Goal: Information Seeking & Learning: Learn about a topic

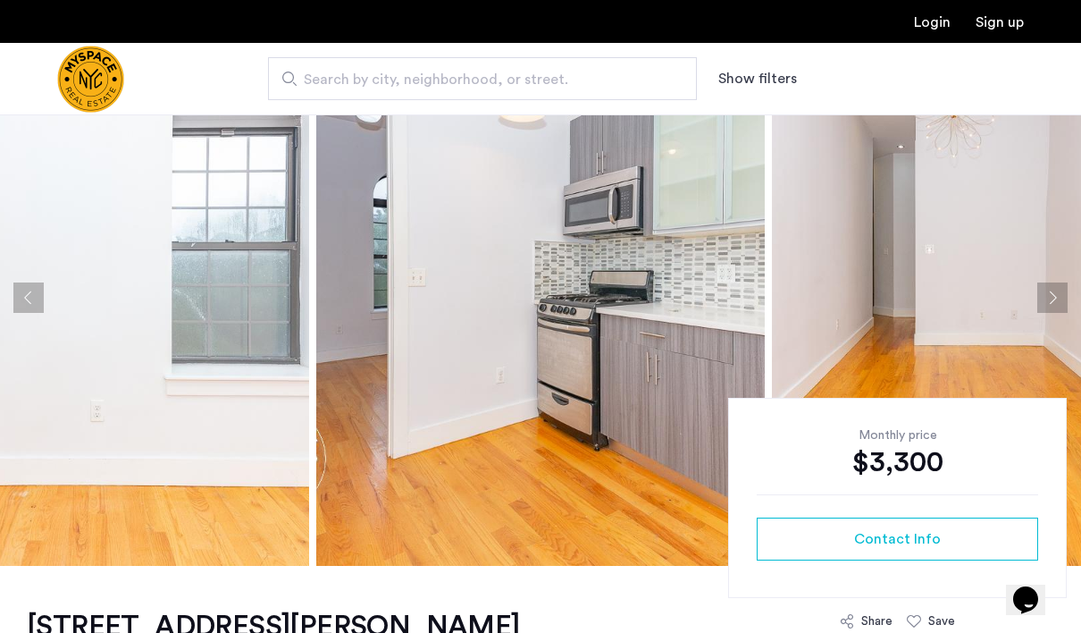
scroll to position [88, 0]
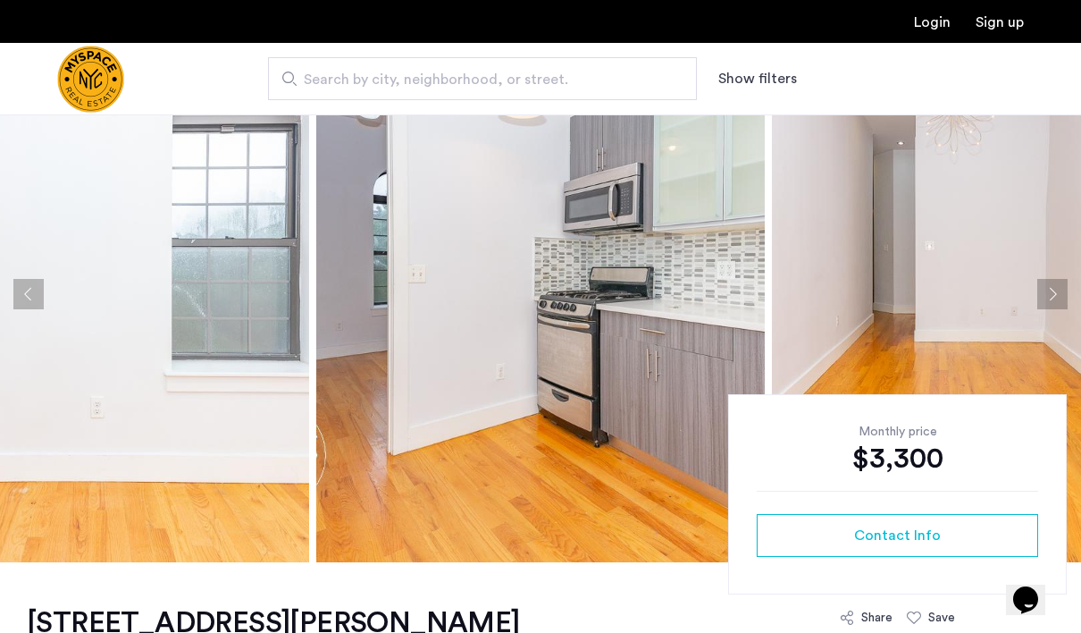
click at [1046, 289] on button "Next apartment" at bounding box center [1052, 294] width 30 height 30
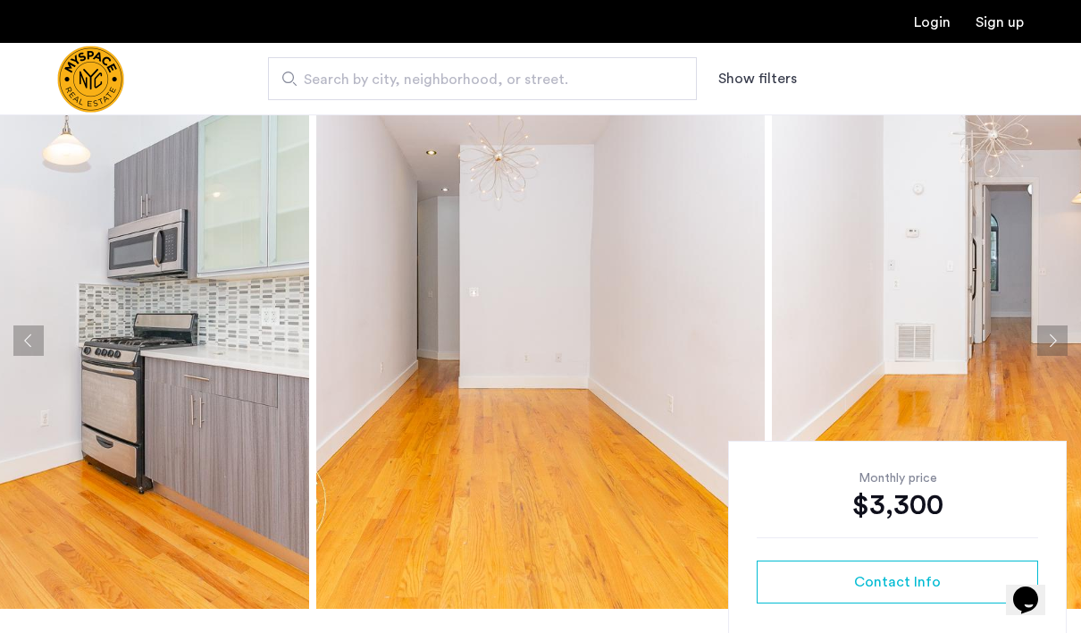
scroll to position [39, 0]
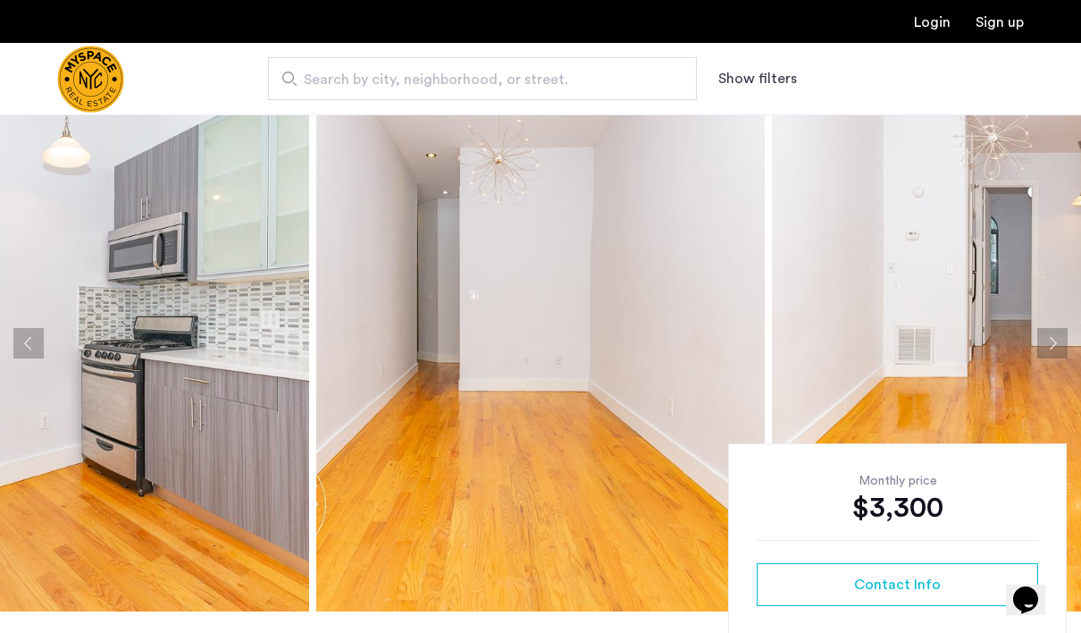
click at [1061, 332] on button "Next apartment" at bounding box center [1052, 343] width 30 height 30
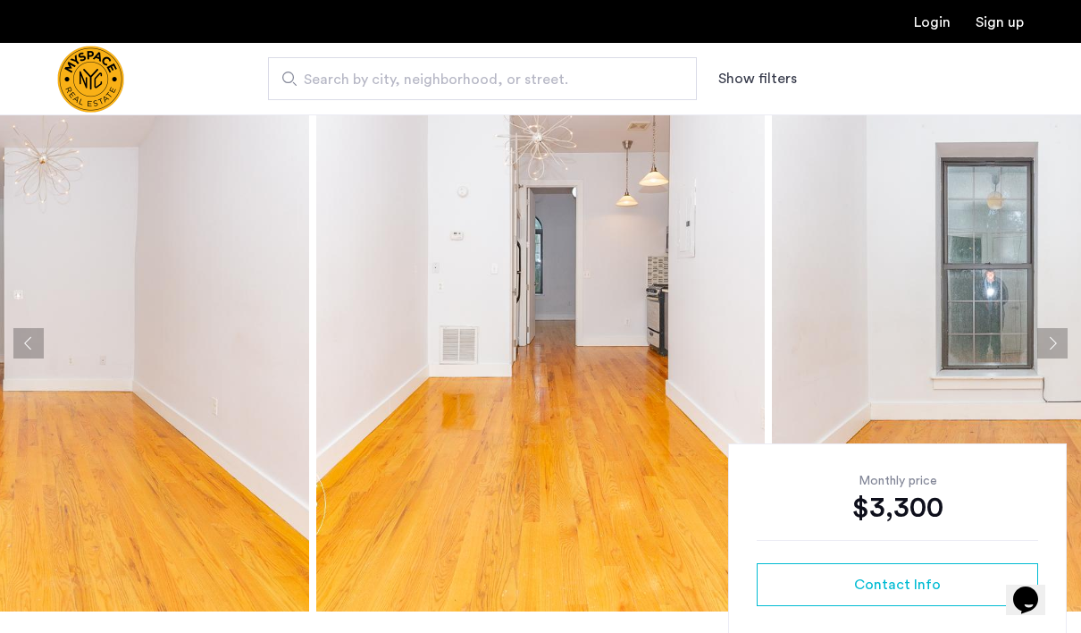
click at [1057, 338] on button "Next apartment" at bounding box center [1052, 343] width 30 height 30
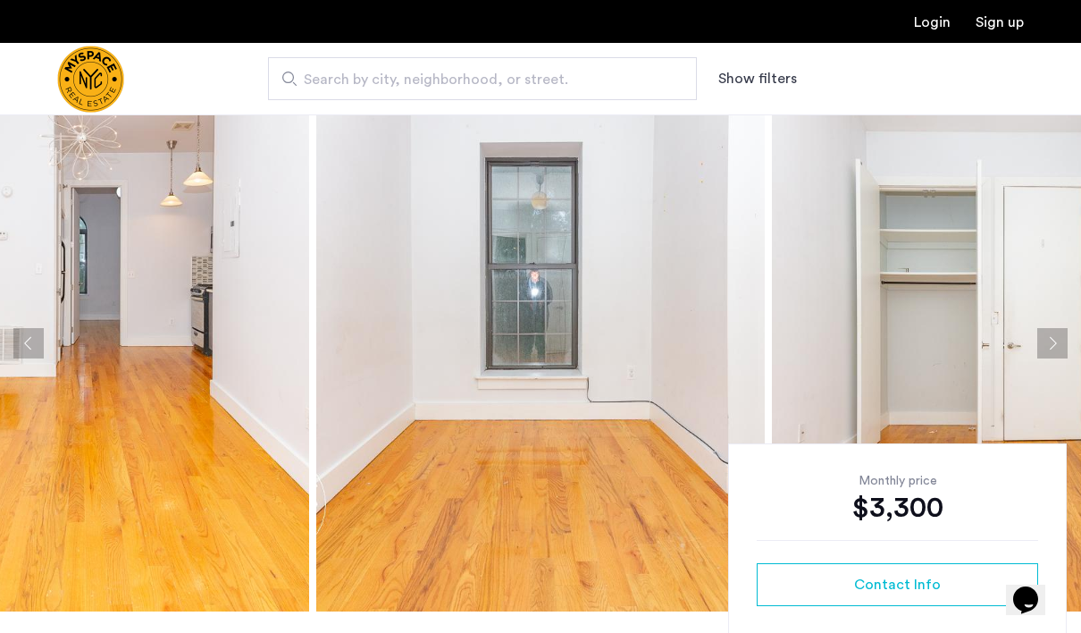
click at [1056, 339] on button "Next apartment" at bounding box center [1052, 343] width 30 height 30
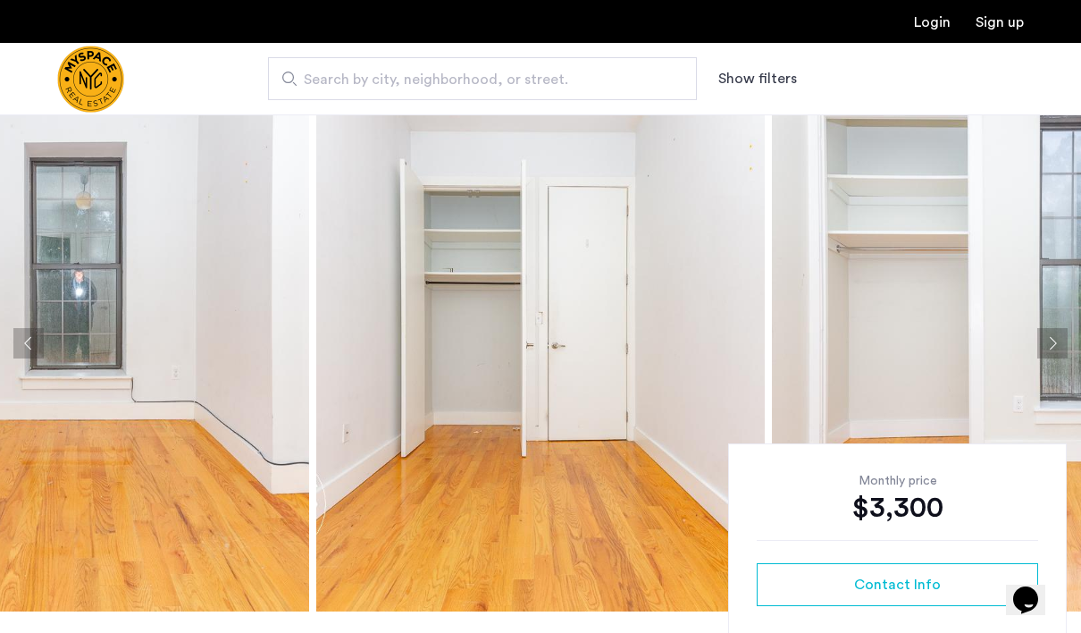
click at [1055, 340] on button "Next apartment" at bounding box center [1052, 343] width 30 height 30
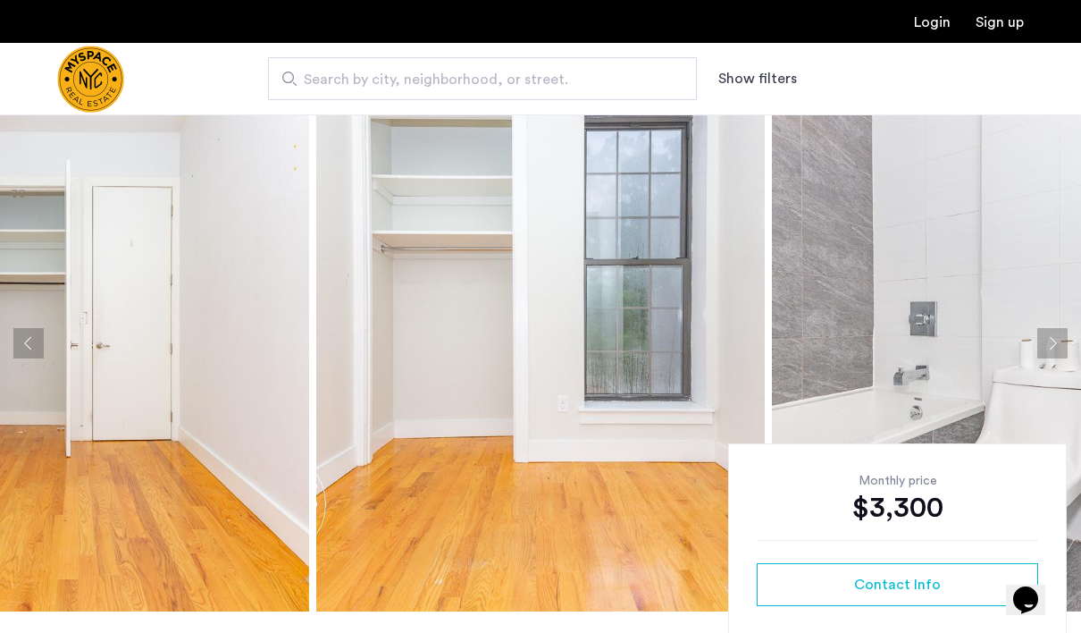
click at [1055, 340] on button "Next apartment" at bounding box center [1052, 343] width 30 height 30
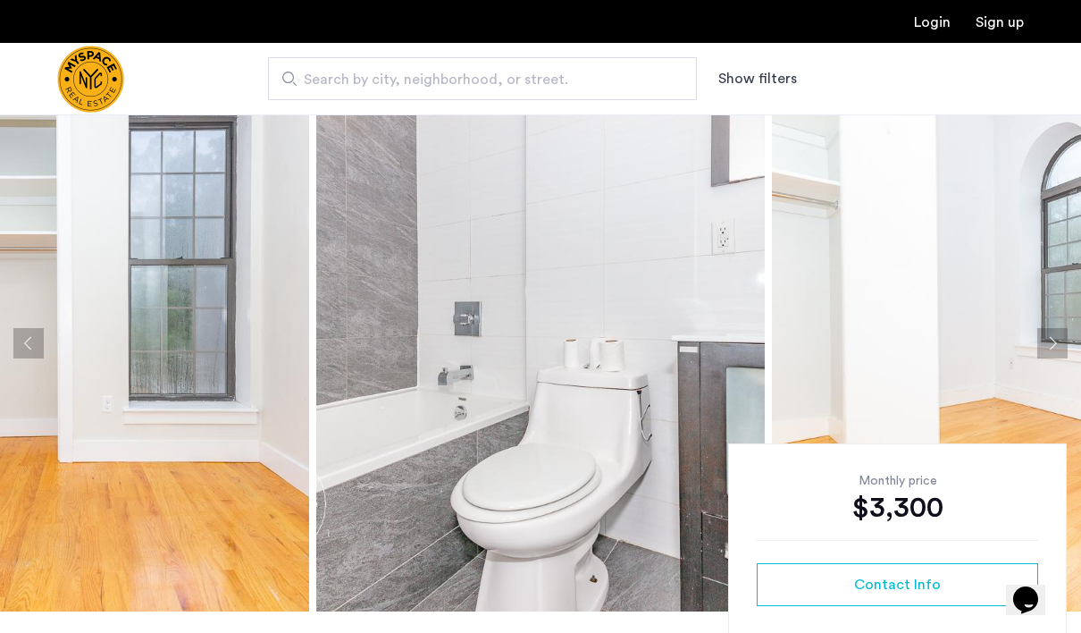
click at [1055, 340] on button "Next apartment" at bounding box center [1052, 343] width 30 height 30
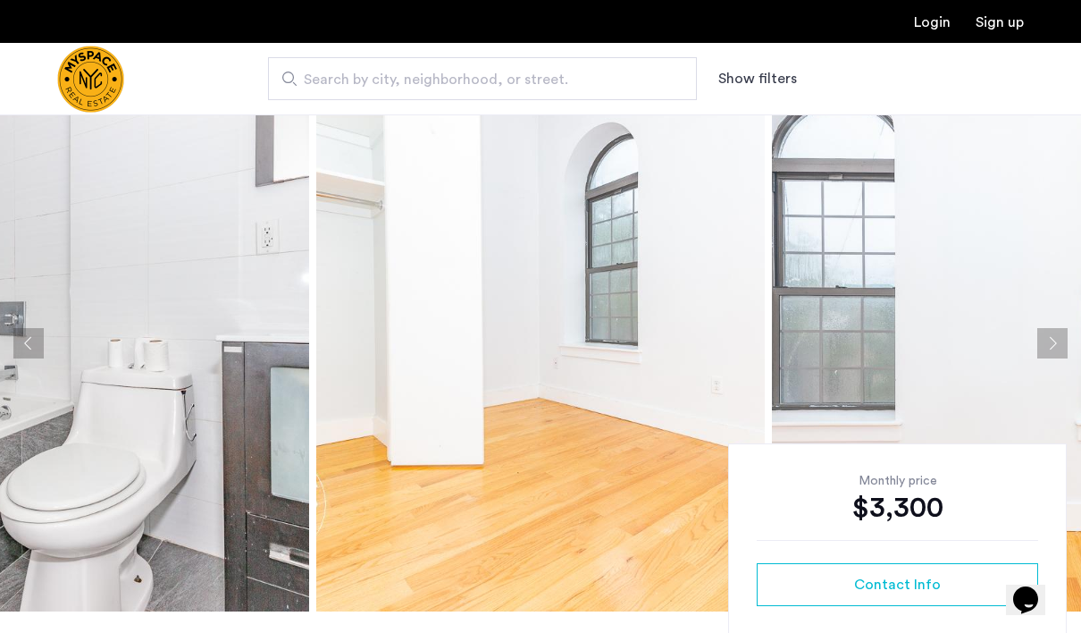
click at [1054, 341] on button "Next apartment" at bounding box center [1052, 343] width 30 height 30
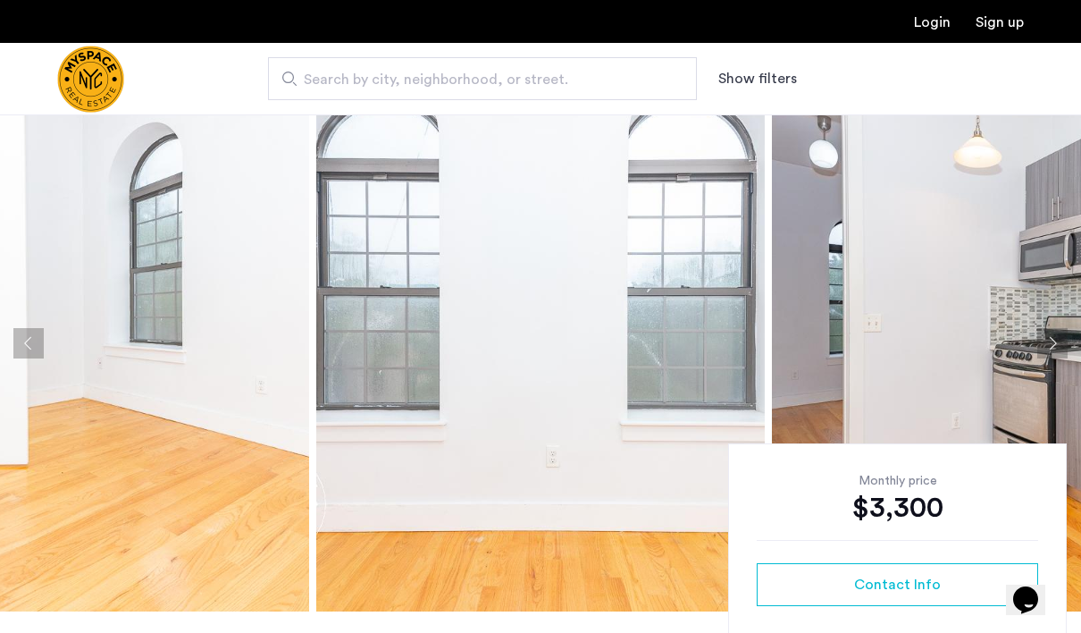
click at [1054, 341] on button "Next apartment" at bounding box center [1052, 343] width 30 height 30
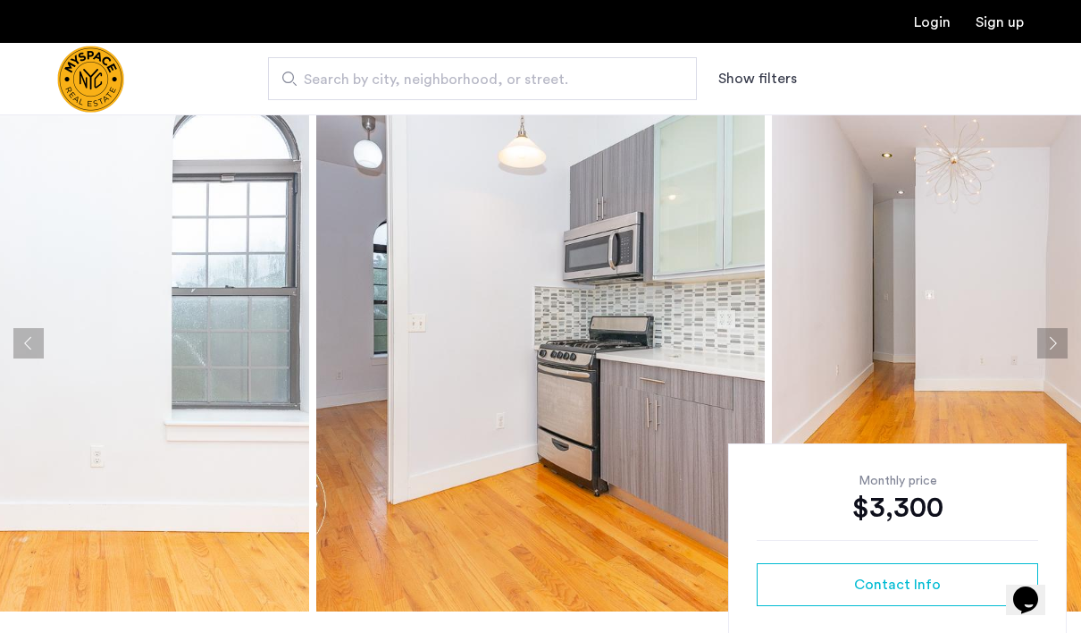
click at [1054, 341] on button "Next apartment" at bounding box center [1052, 343] width 30 height 30
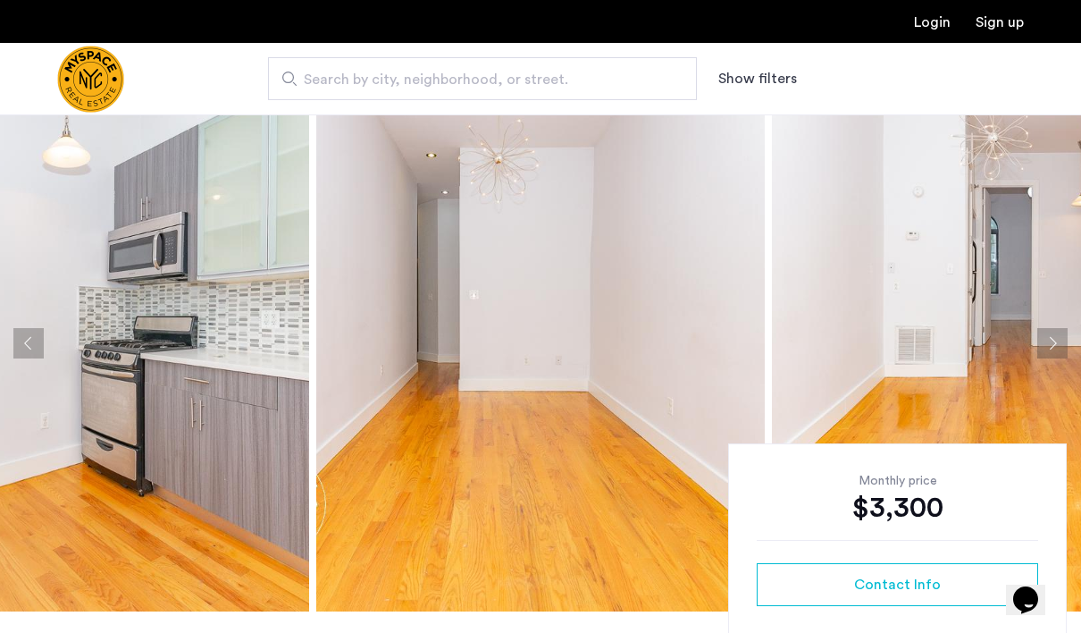
click at [1053, 343] on button "Next apartment" at bounding box center [1052, 343] width 30 height 30
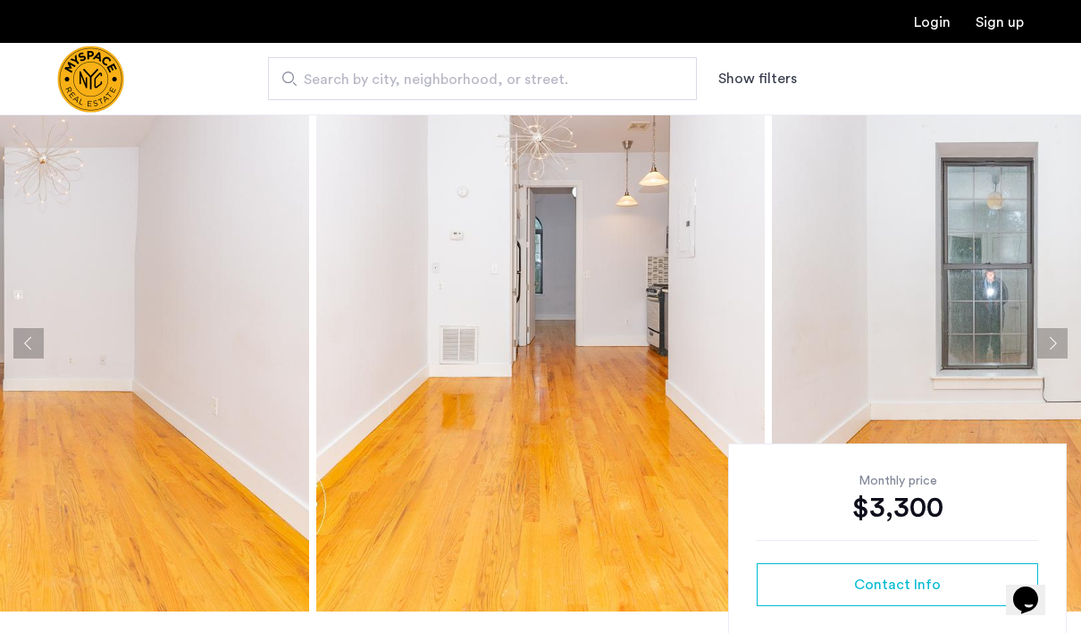
click at [1053, 342] on button "Next apartment" at bounding box center [1052, 343] width 30 height 30
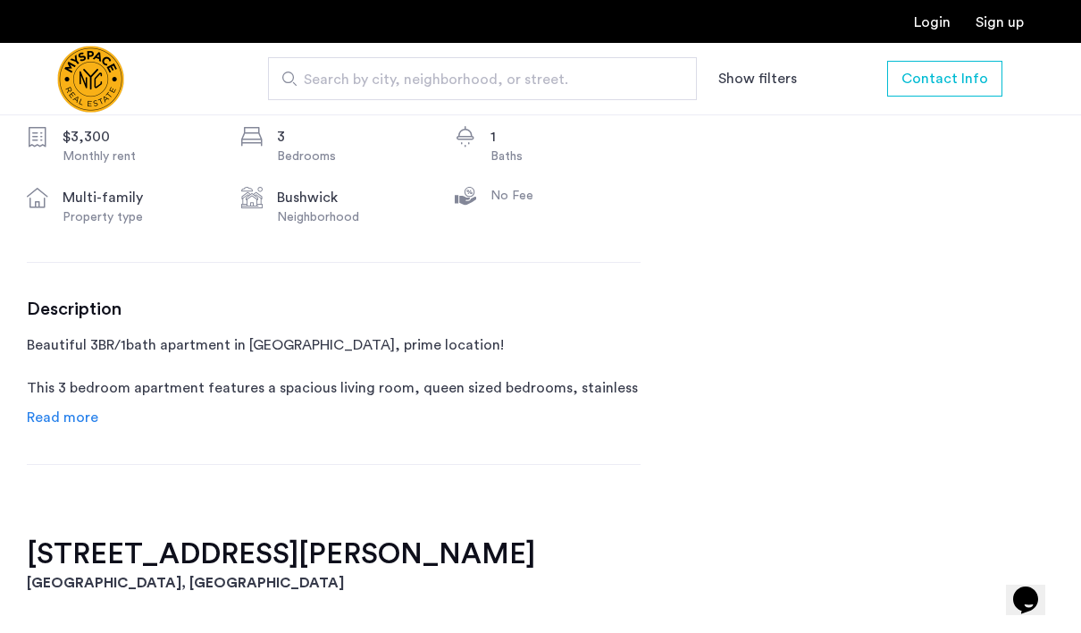
scroll to position [689, 0]
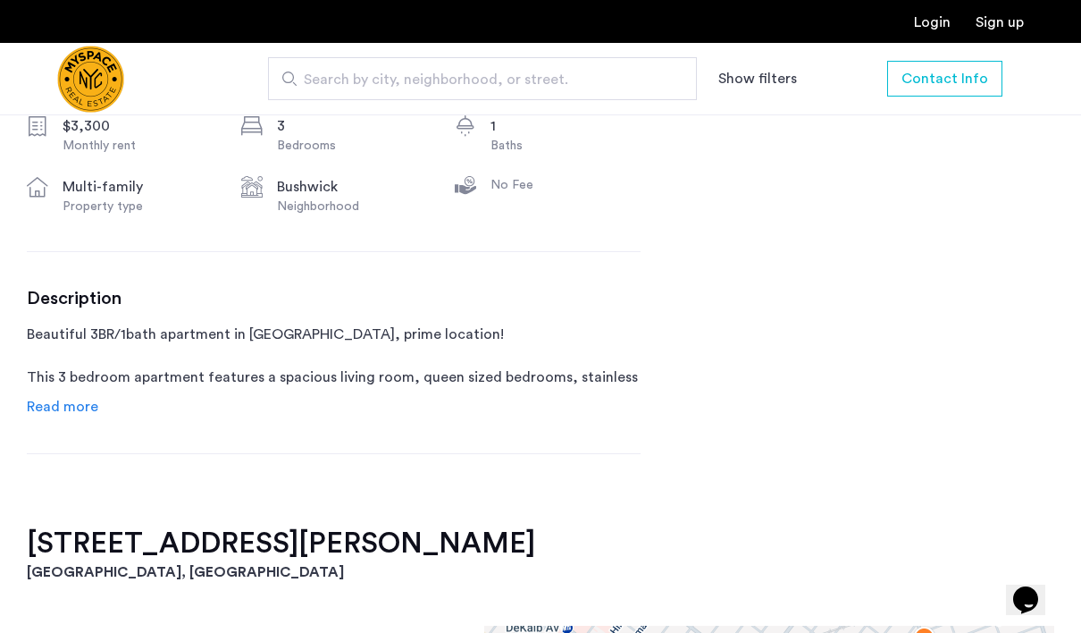
click at [47, 406] on span "Read more" at bounding box center [62, 406] width 71 height 14
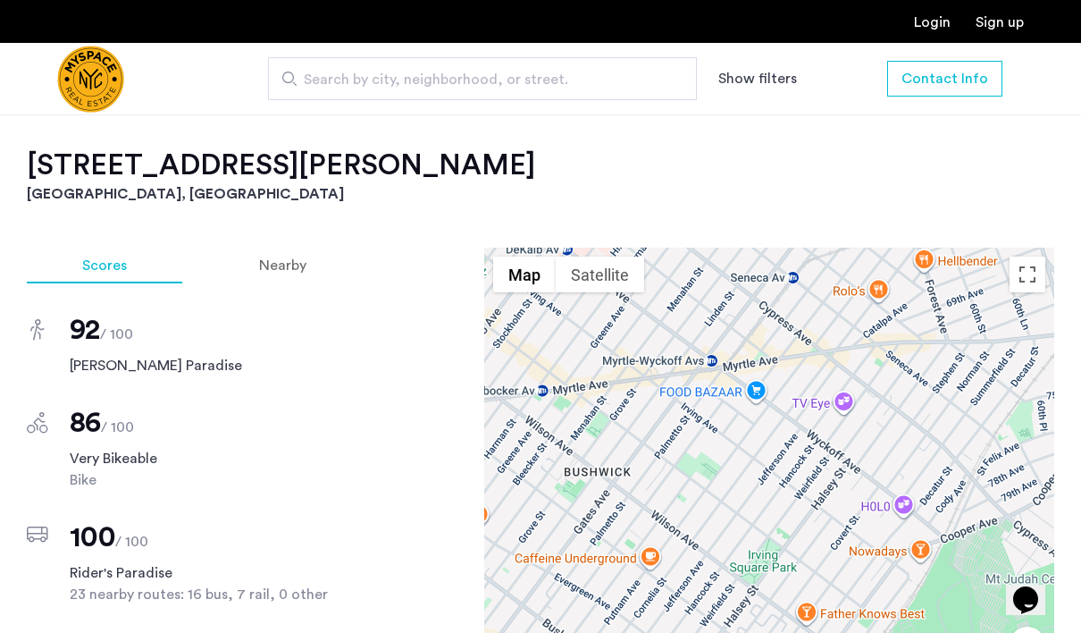
scroll to position [1235, 0]
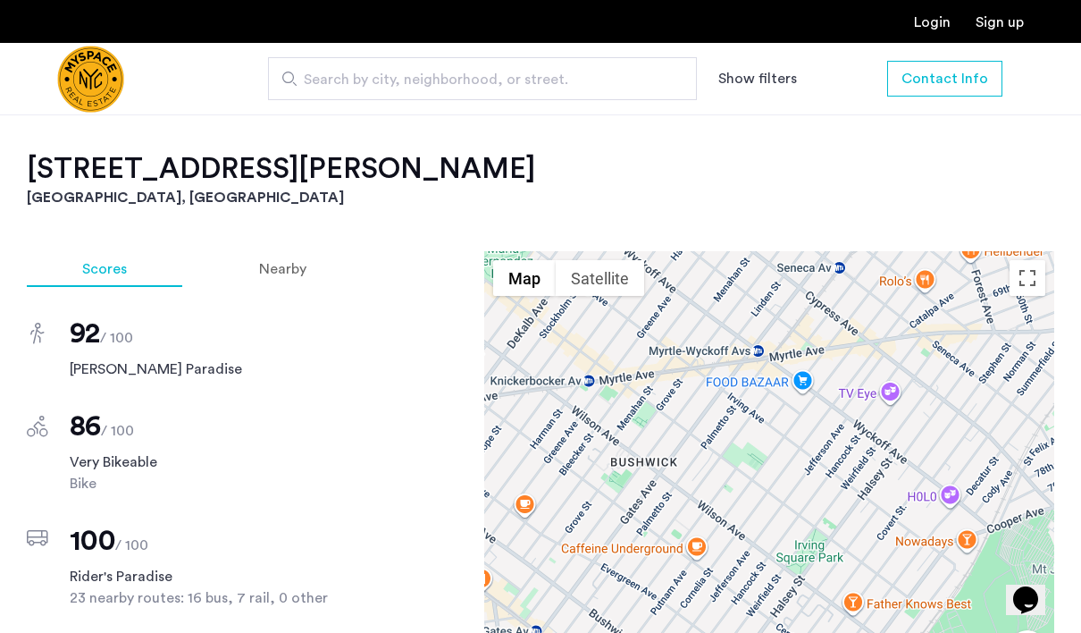
drag, startPoint x: 566, startPoint y: 341, endPoint x: 614, endPoint y: 327, distance: 50.3
click at [614, 328] on div at bounding box center [769, 501] width 570 height 500
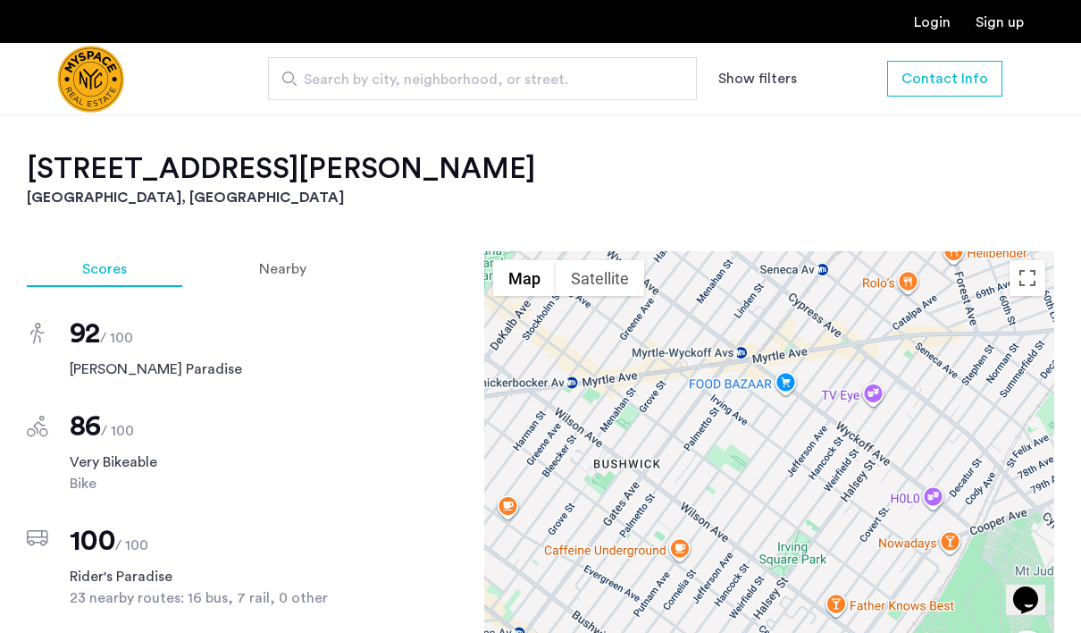
drag, startPoint x: 614, startPoint y: 327, endPoint x: 590, endPoint y: 330, distance: 24.3
click at [590, 331] on div at bounding box center [769, 501] width 570 height 500
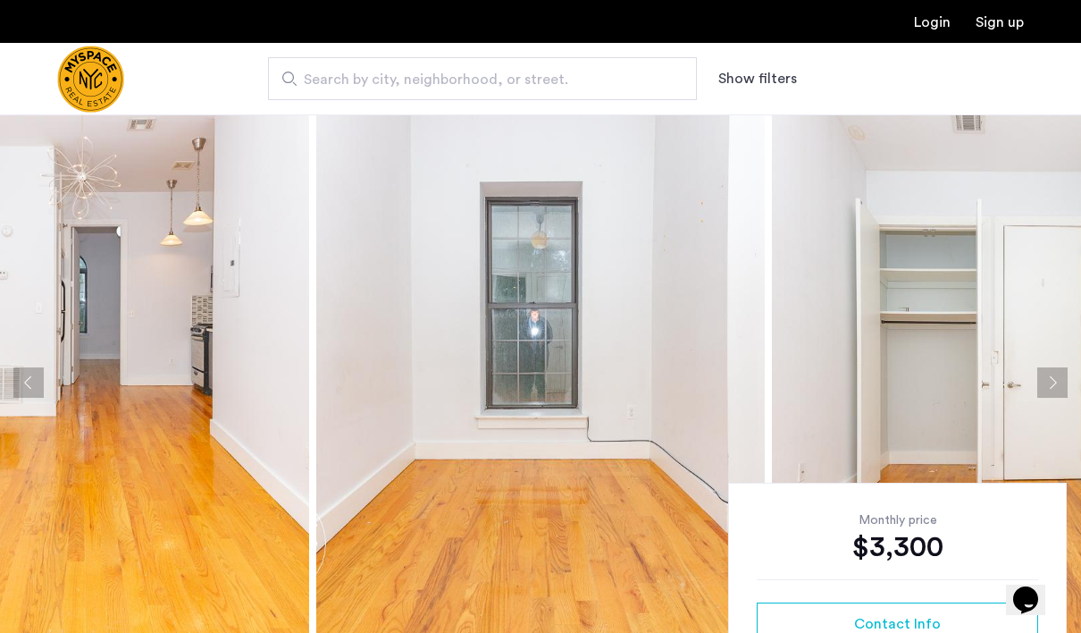
scroll to position [0, 0]
